Goal: Information Seeking & Learning: Learn about a topic

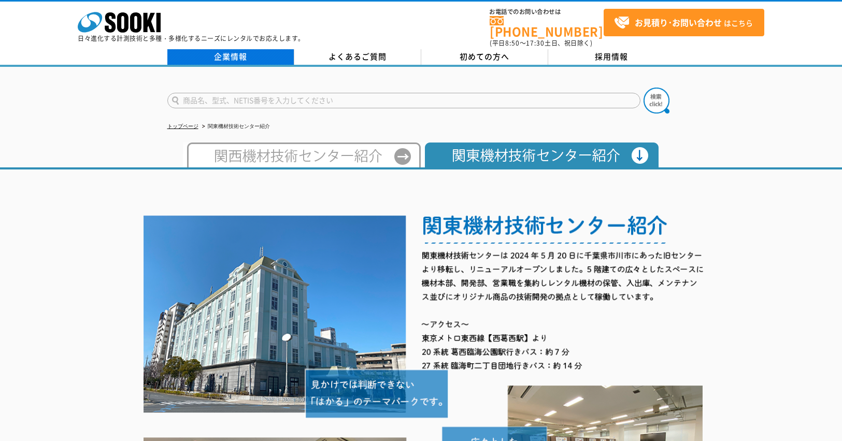
click at [230, 49] on link "企業情報" at bounding box center [230, 57] width 127 height 16
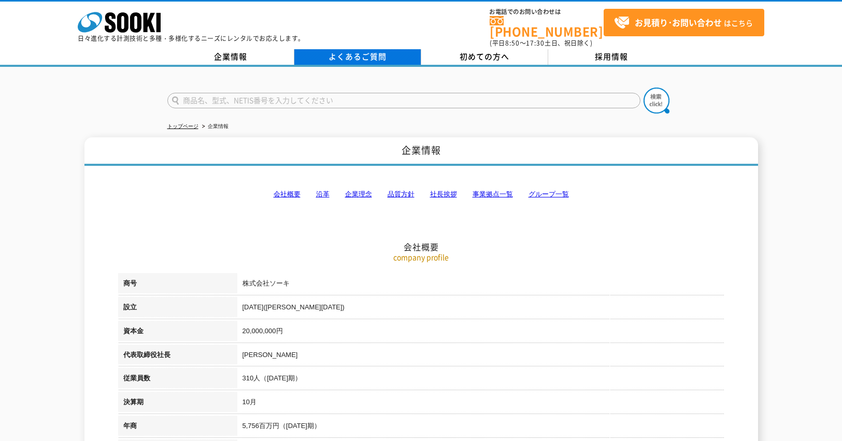
click at [360, 52] on link "よくあるご質問" at bounding box center [357, 57] width 127 height 16
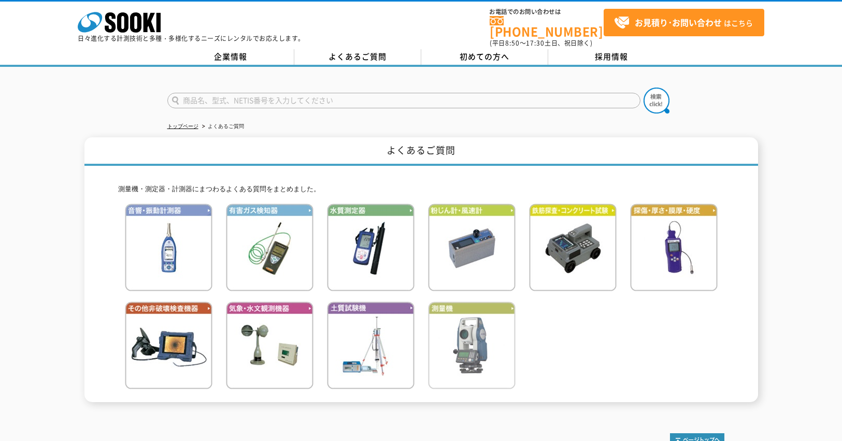
click at [473, 349] on img at bounding box center [472, 346] width 88 height 88
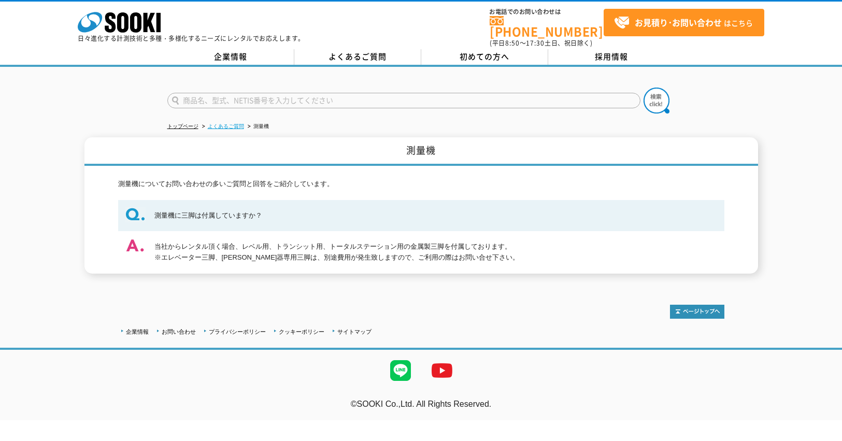
click at [233, 123] on link "よくあるご質問" at bounding box center [226, 126] width 36 height 6
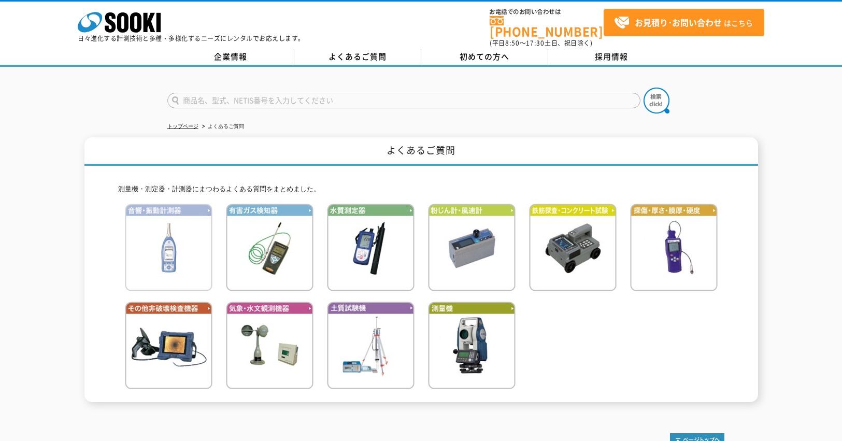
click at [165, 250] on img at bounding box center [169, 248] width 88 height 88
